Goal: Check status: Check status

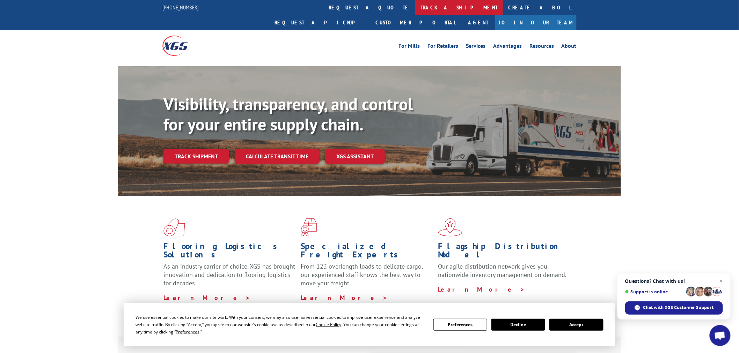
click at [415, 10] on link "track a shipment" at bounding box center [459, 7] width 88 height 15
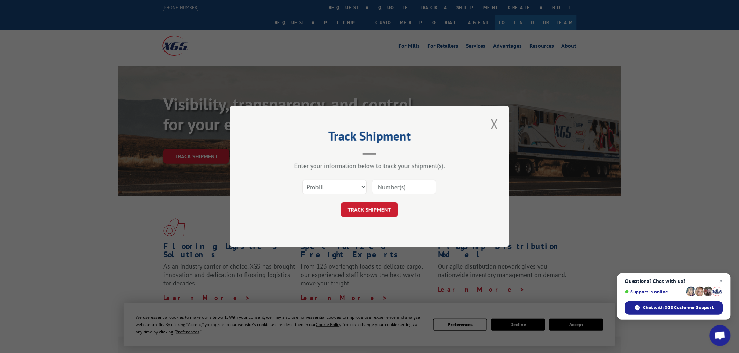
paste input "17224864"
type input "17224864"
click at [378, 212] on button "TRACK SHIPMENT" at bounding box center [369, 210] width 57 height 15
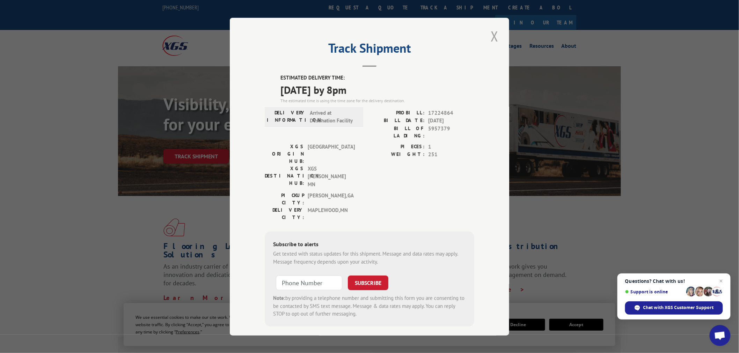
click at [496, 42] on button "Close modal" at bounding box center [495, 36] width 12 height 19
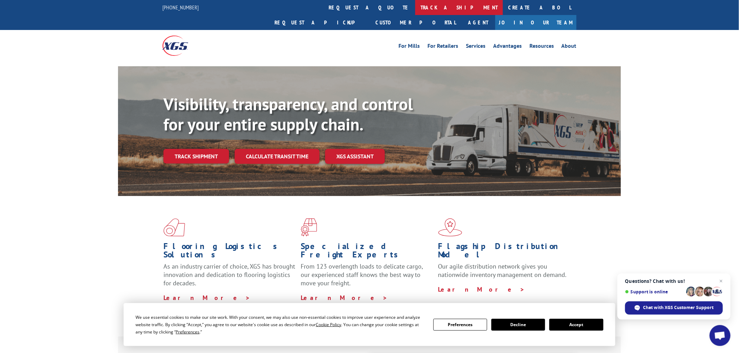
click at [415, 9] on link "track a shipment" at bounding box center [459, 7] width 88 height 15
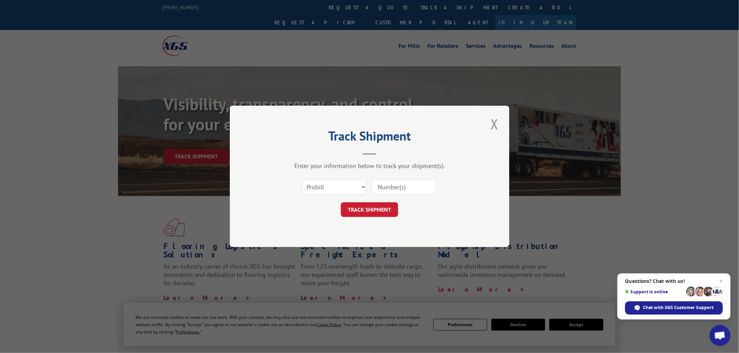
click at [327, 196] on div "Select category... Probill BOL PO" at bounding box center [370, 187] width 210 height 23
drag, startPoint x: 330, startPoint y: 185, endPoint x: 329, endPoint y: 193, distance: 8.1
click at [330, 186] on select "Select category... Probill BOL PO" at bounding box center [334, 187] width 64 height 15
select select "bol"
click at [302, 180] on select "Select category... Probill BOL PO" at bounding box center [334, 187] width 64 height 15
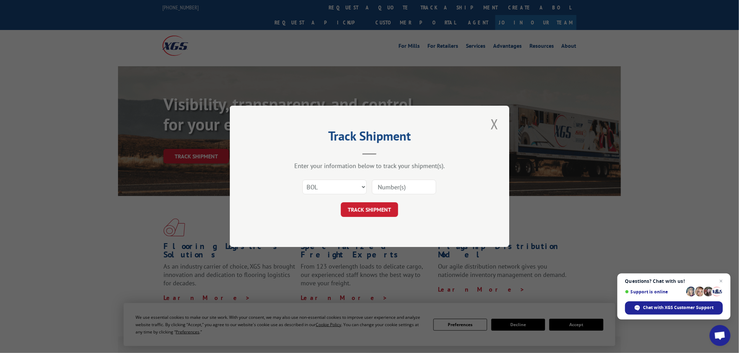
paste input "427575"
type input "427575"
click at [377, 205] on button "TRACK SHIPMENT" at bounding box center [369, 210] width 57 height 15
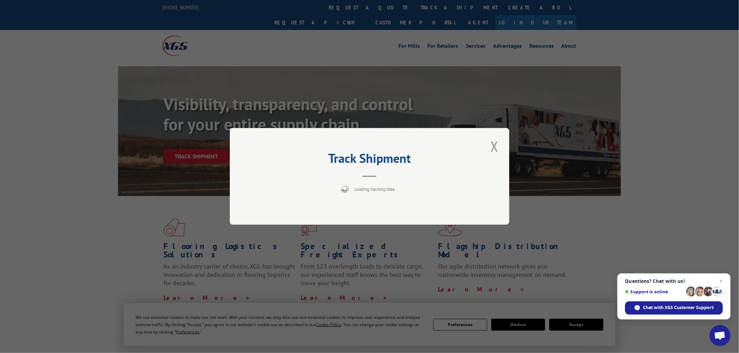
click at [718, 284] on span "Open chat" at bounding box center [721, 281] width 8 height 8
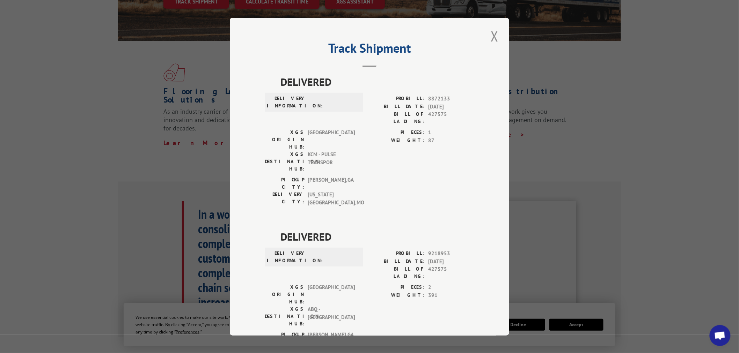
click at [490, 41] on button "Close modal" at bounding box center [495, 36] width 12 height 19
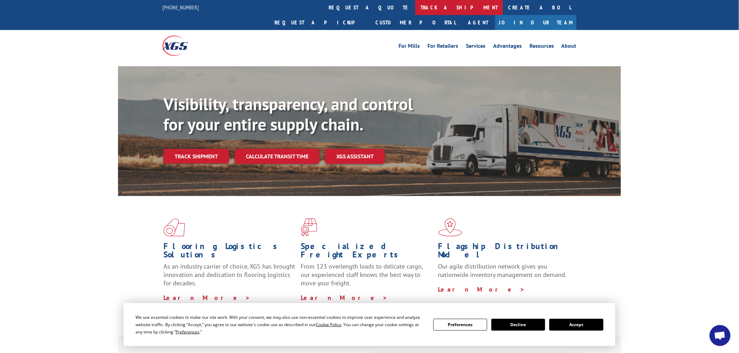
click at [415, 9] on link "track a shipment" at bounding box center [459, 7] width 88 height 15
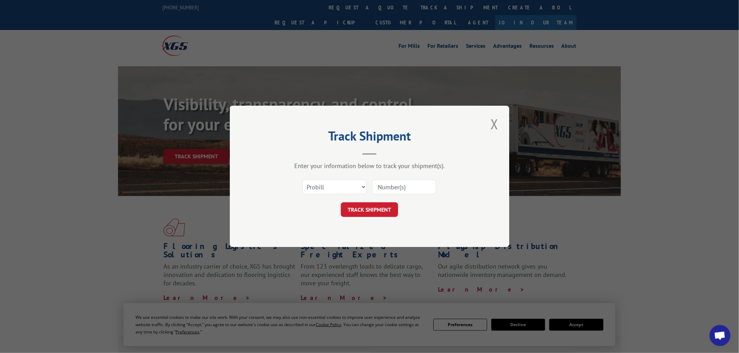
click at [386, 185] on input at bounding box center [404, 187] width 64 height 15
paste input "17514408"
type input "17514408"
click at [372, 205] on button "TRACK SHIPMENT" at bounding box center [369, 210] width 57 height 15
